Goal: Task Accomplishment & Management: Complete application form

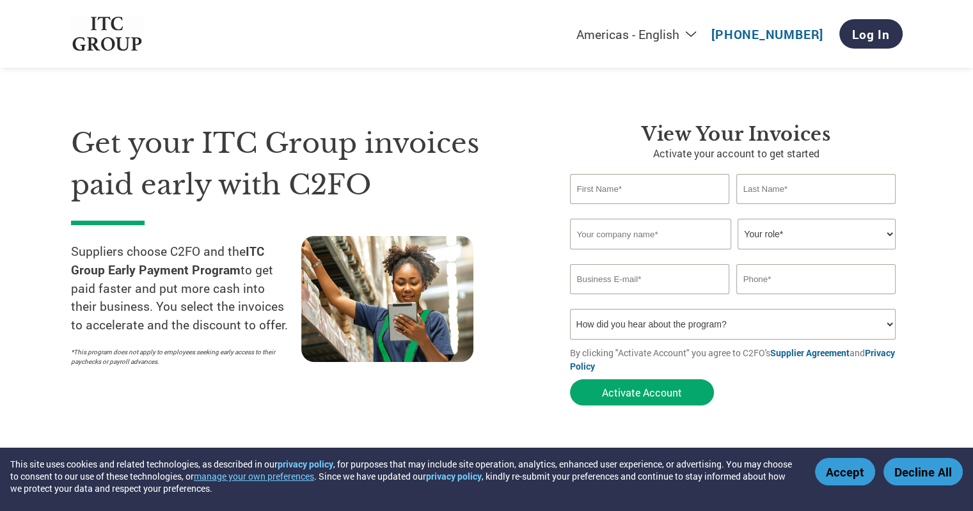
click at [865, 483] on button "Accept" at bounding box center [845, 471] width 60 height 27
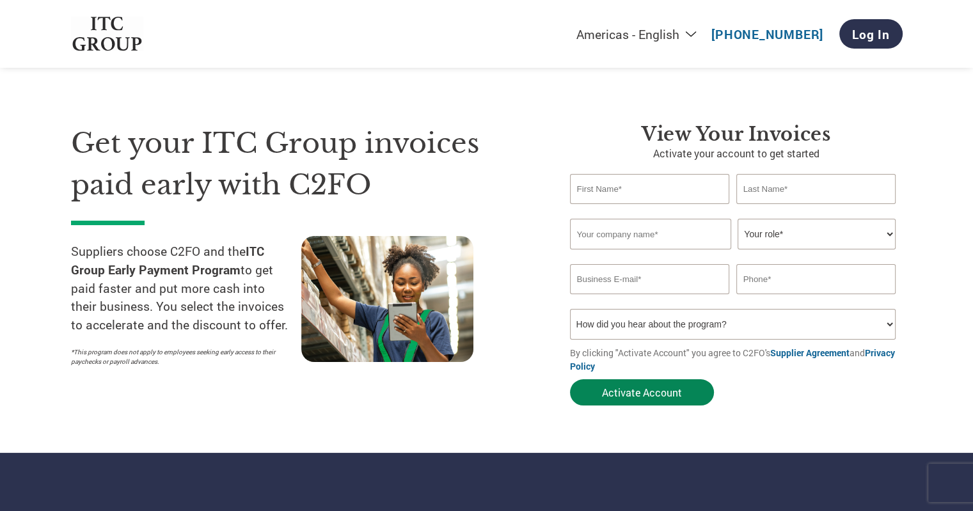
click at [663, 395] on button "Activate Account" at bounding box center [642, 392] width 144 height 26
click at [783, 232] on select "Your role* CFO Controller Credit Manager Finance Director Treasurer CEO Preside…" at bounding box center [816, 234] width 158 height 31
click at [606, 196] on input "text" at bounding box center [650, 189] width 160 height 30
type input "O"
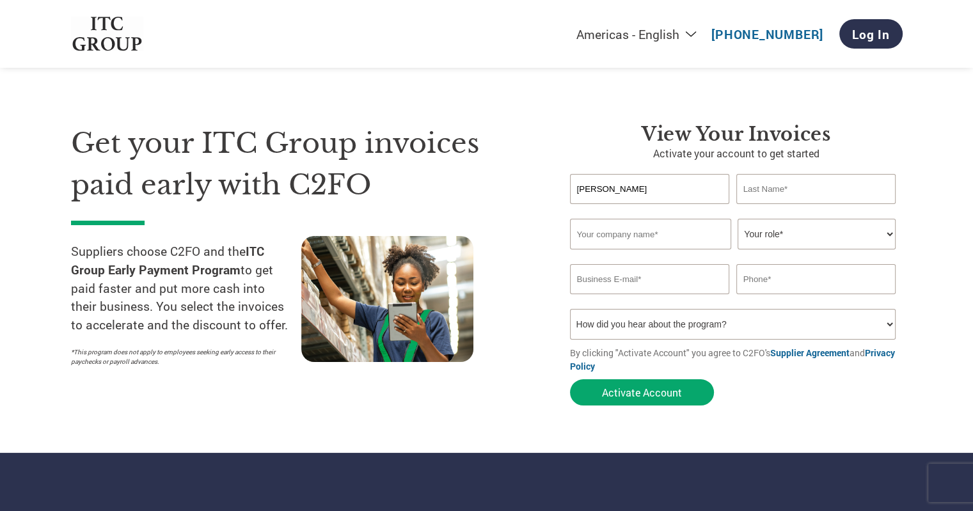
type input "[PERSON_NAME]"
click at [760, 191] on input "text" at bounding box center [816, 189] width 160 height 30
type input "T"
click at [642, 230] on input "text" at bounding box center [650, 234] width 161 height 31
type input "Digitronics"
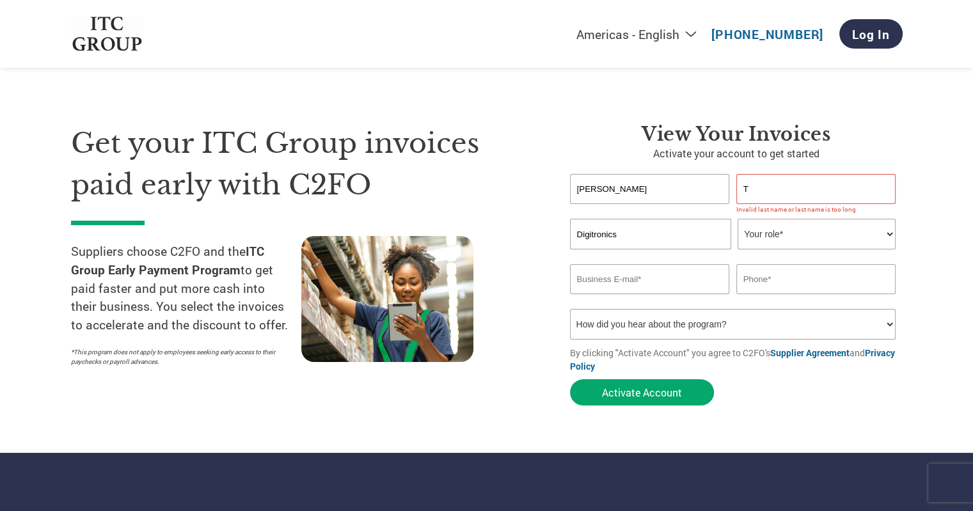
click at [858, 239] on select "Your role* CFO Controller Credit Manager Finance Director Treasurer CEO Preside…" at bounding box center [816, 234] width 158 height 31
click at [813, 196] on input "T" at bounding box center [816, 189] width 160 height 30
type input "[PERSON_NAME]"
click at [799, 229] on select "Your role* CFO Controller Credit Manager Finance Director Treasurer CEO Preside…" at bounding box center [816, 234] width 158 height 31
select select "FINANCE_DIRECTOR"
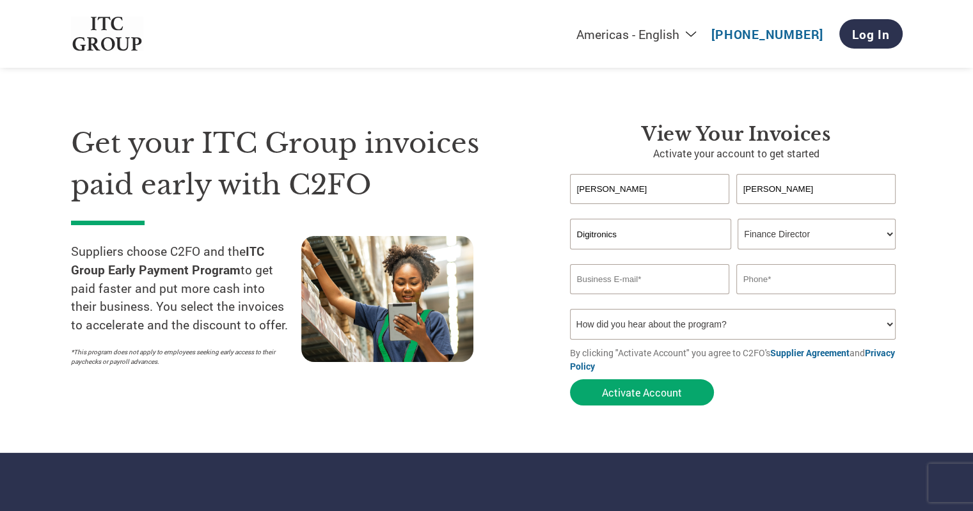
click at [737, 219] on select "Your role* CFO Controller Credit Manager Finance Director Treasurer CEO Preside…" at bounding box center [816, 234] width 158 height 31
click at [672, 284] on input "email" at bounding box center [650, 279] width 160 height 30
type input "[EMAIL_ADDRESS][DOMAIN_NAME]"
type input "09047221244"
click at [867, 322] on select "How did you hear about the program? Received a letter Email Social Media Online…" at bounding box center [733, 324] width 326 height 31
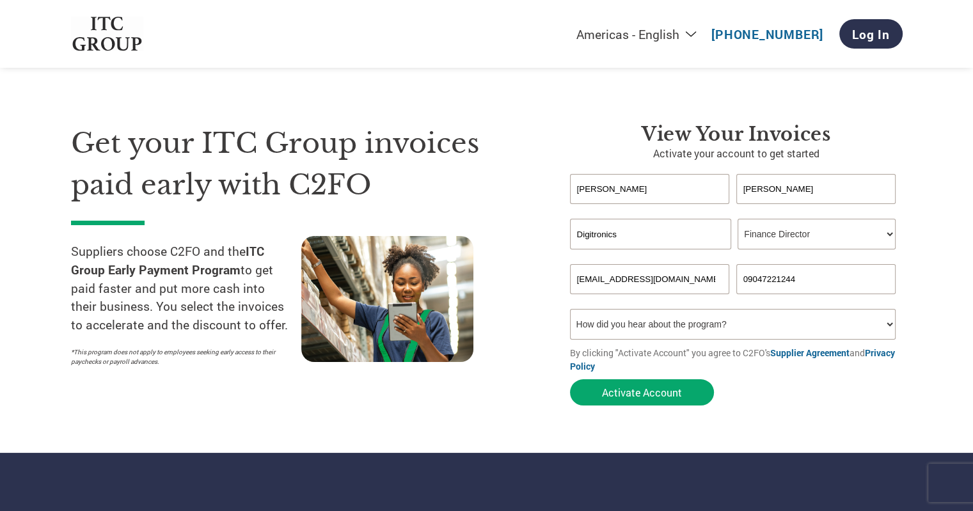
click at [669, 332] on select "How did you hear about the program? Received a letter Email Social Media Online…" at bounding box center [733, 324] width 326 height 31
select select "Email"
click at [570, 309] on select "How did you hear about the program? Received a letter Email Social Media Online…" at bounding box center [733, 324] width 326 height 31
click at [662, 386] on button "Activate Account" at bounding box center [642, 392] width 144 height 26
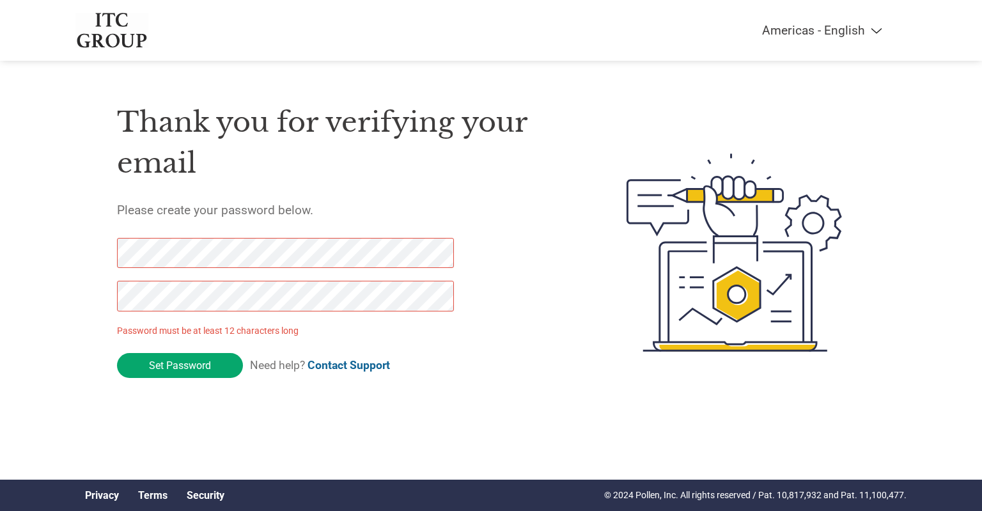
drag, startPoint x: 217, startPoint y: 357, endPoint x: 95, endPoint y: 254, distance: 160.2
click at [95, 254] on div "Thank you for verifying your email Please create your password below. Password …" at bounding box center [490, 252] width 831 height 339
click at [67, 278] on div "Americas - English Américas - Español Américas - Português Amériques - Français…" at bounding box center [491, 201] width 982 height 403
click at [187, 360] on input "Set Password" at bounding box center [180, 365] width 126 height 25
